Goal: Information Seeking & Learning: Find specific fact

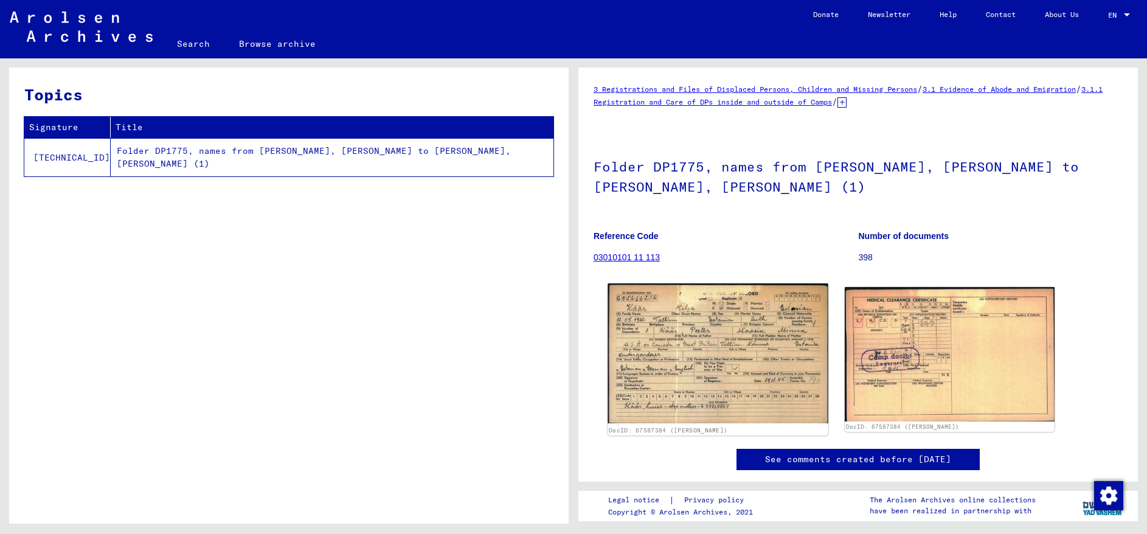
click at [723, 360] on img at bounding box center [718, 354] width 220 height 140
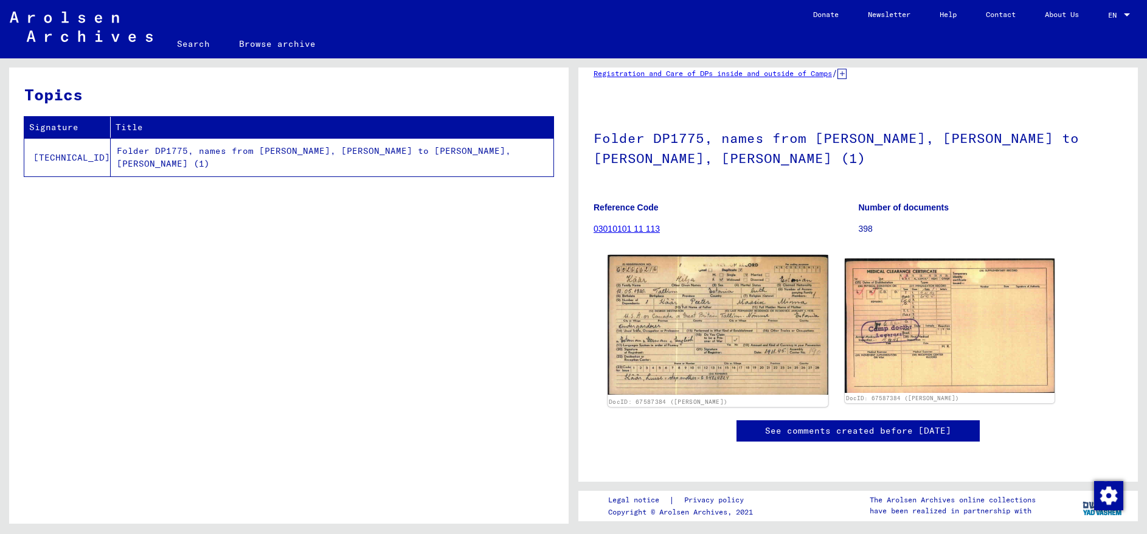
scroll to position [122, 0]
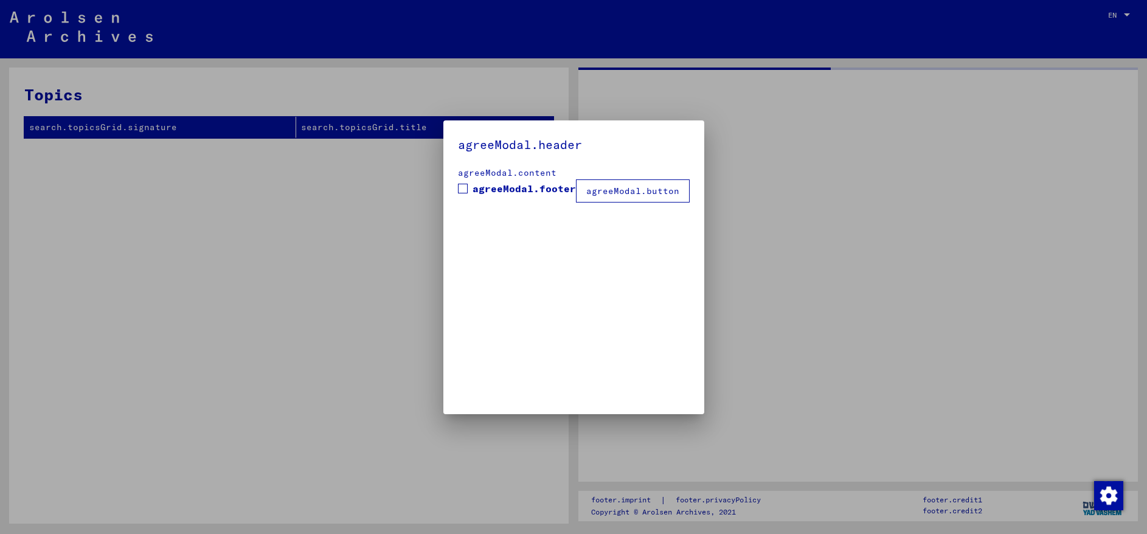
click at [670, 234] on mat-dialog-container "agreeModal.header agreeModal.content agreeModal.footer agreeModal.button" at bounding box center [574, 267] width 261 height 294
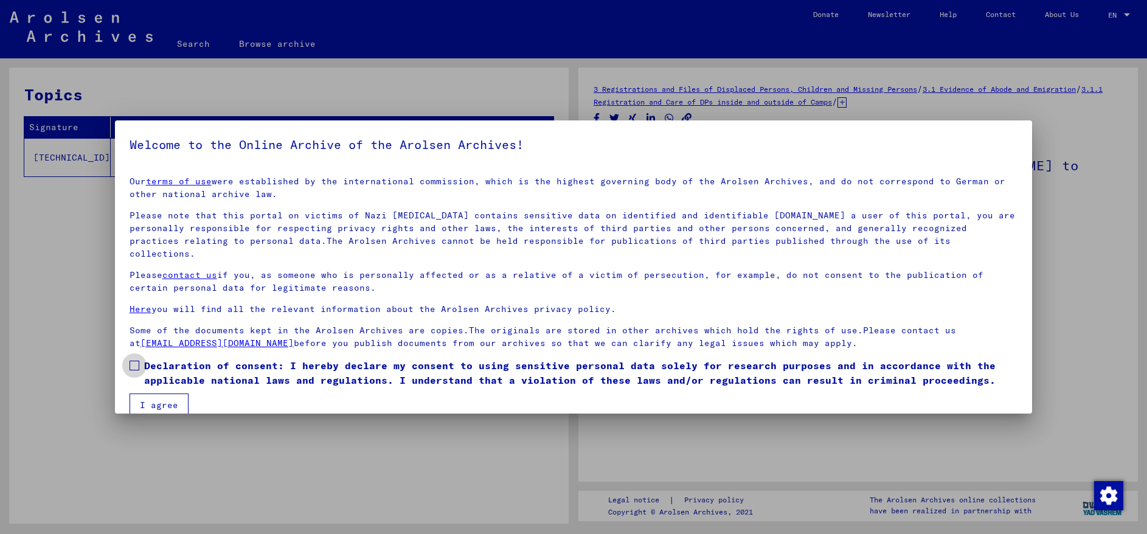
click at [133, 361] on span at bounding box center [135, 366] width 10 height 10
click at [151, 394] on button "I agree" at bounding box center [159, 405] width 59 height 23
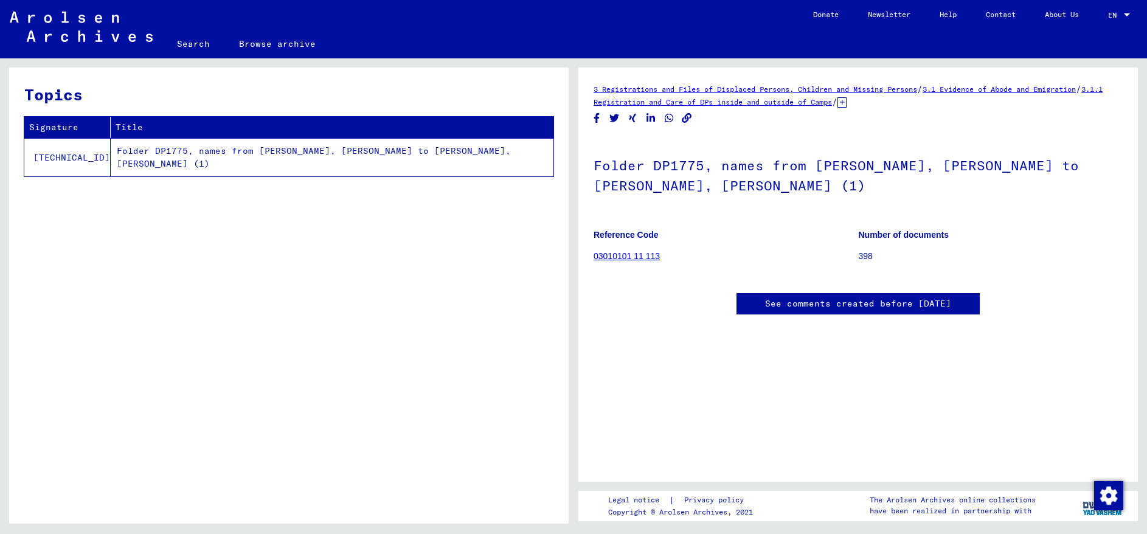
scroll to position [0, 0]
click at [235, 153] on td "Folder DP1775, names from [PERSON_NAME], [PERSON_NAME] to [PERSON_NAME], [PERSO…" at bounding box center [332, 157] width 443 height 38
click at [260, 153] on td "Folder DP1775, names from [PERSON_NAME], [PERSON_NAME] to [PERSON_NAME], [PERSO…" at bounding box center [332, 157] width 443 height 38
click at [614, 256] on link "03010101 11 113" at bounding box center [627, 256] width 66 height 10
